Goal: Task Accomplishment & Management: Use online tool/utility

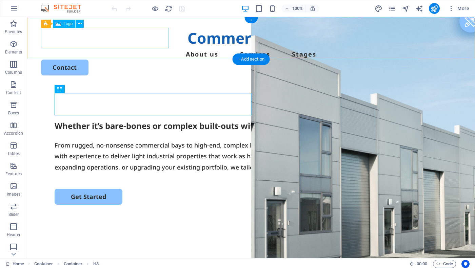
click at [68, 24] on span "Logo" at bounding box center [68, 24] width 9 height 4
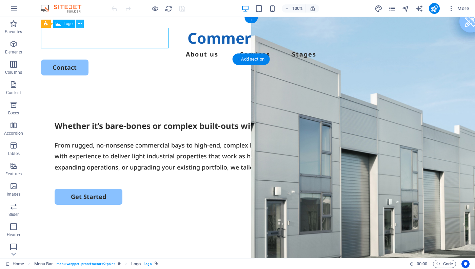
click at [82, 24] on button at bounding box center [80, 24] width 8 height 8
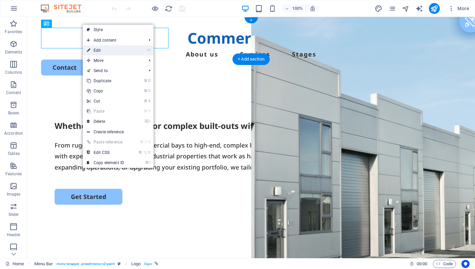
click at [86, 46] on link "⏎ Edit" at bounding box center [105, 50] width 45 height 10
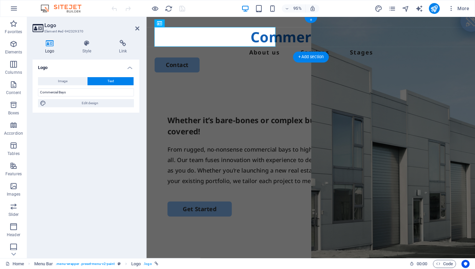
click at [49, 44] on icon at bounding box center [50, 43] width 35 height 7
click at [55, 80] on button "Image" at bounding box center [62, 81] width 49 height 8
select select "DISABLED_OPTION_VALUE"
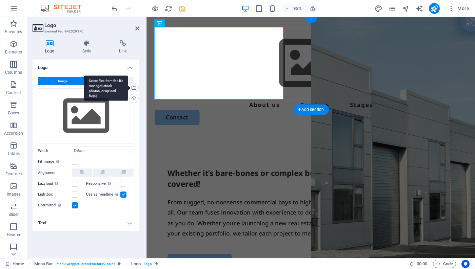
click at [128, 90] on div "Select files from the file manager, stock photos, or upload file(s)" at bounding box center [106, 88] width 44 height 25
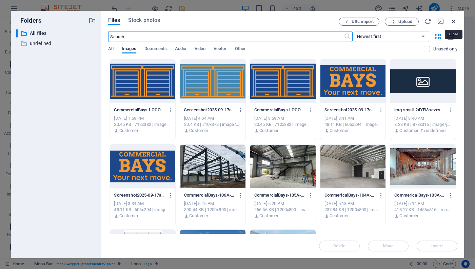
click at [451, 20] on icon "button" at bounding box center [453, 21] width 7 height 7
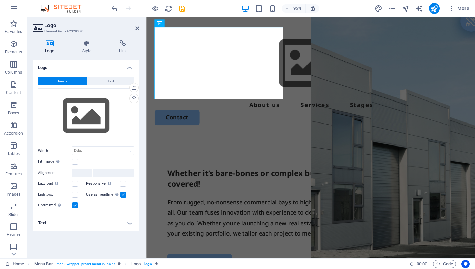
click at [85, 54] on div "Logo Style Link Logo Image Text Drag files here, click to choose files or selec…" at bounding box center [86, 146] width 107 height 213
click at [85, 48] on h4 "Style" at bounding box center [88, 47] width 37 height 14
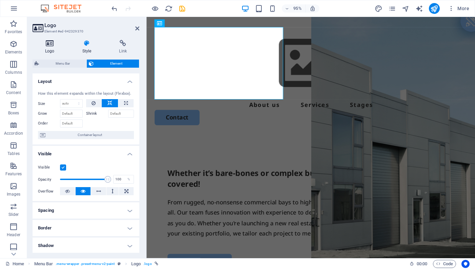
click at [45, 41] on icon at bounding box center [50, 43] width 35 height 7
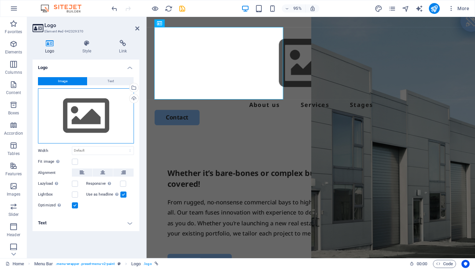
click at [73, 119] on div "Drag files here, click to choose files or select files from Files or our free s…" at bounding box center [86, 116] width 96 height 56
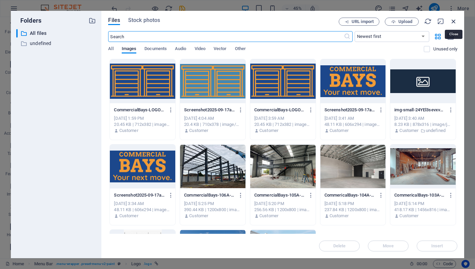
click at [453, 20] on icon "button" at bounding box center [453, 21] width 7 height 7
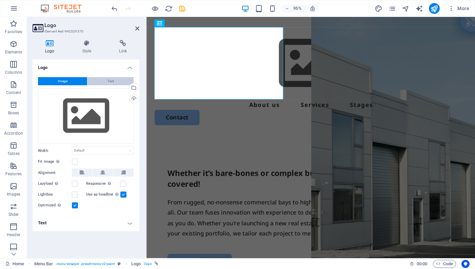
click at [111, 84] on span "Text" at bounding box center [110, 81] width 6 height 8
